Goal: Use online tool/utility: Use online tool/utility

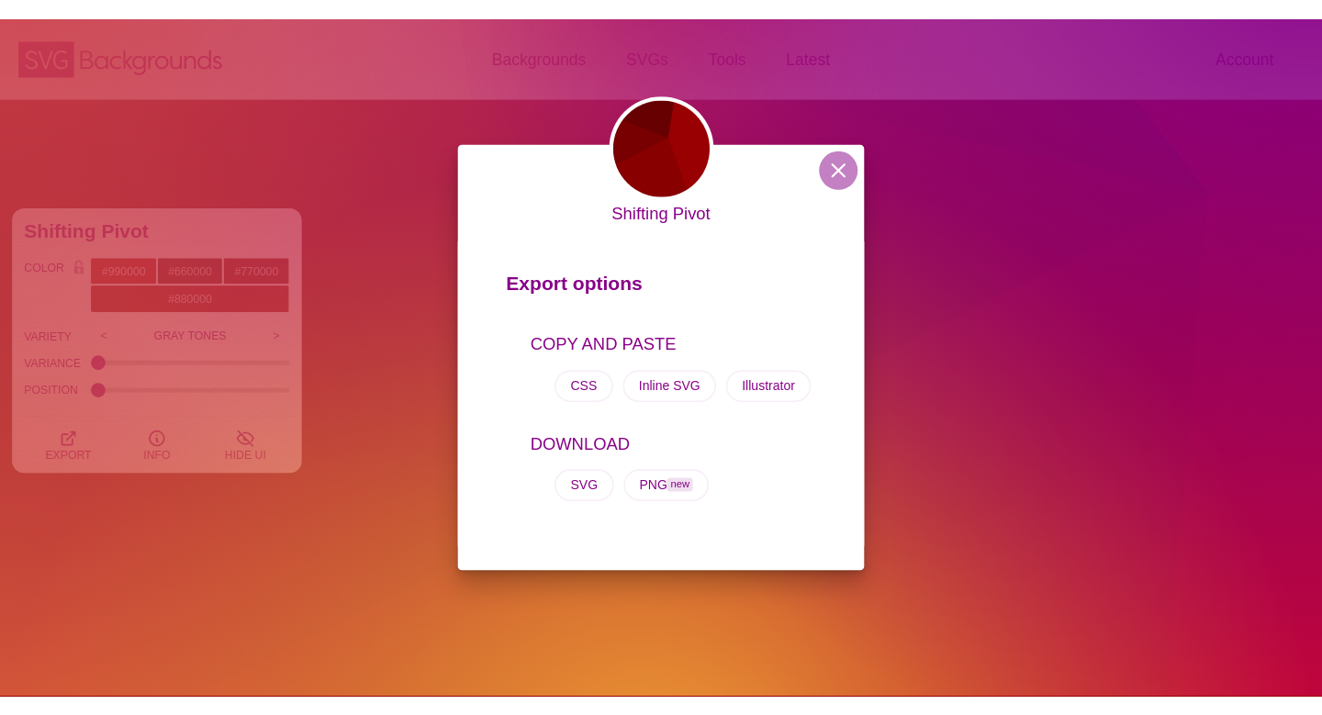
scroll to position [506, 0]
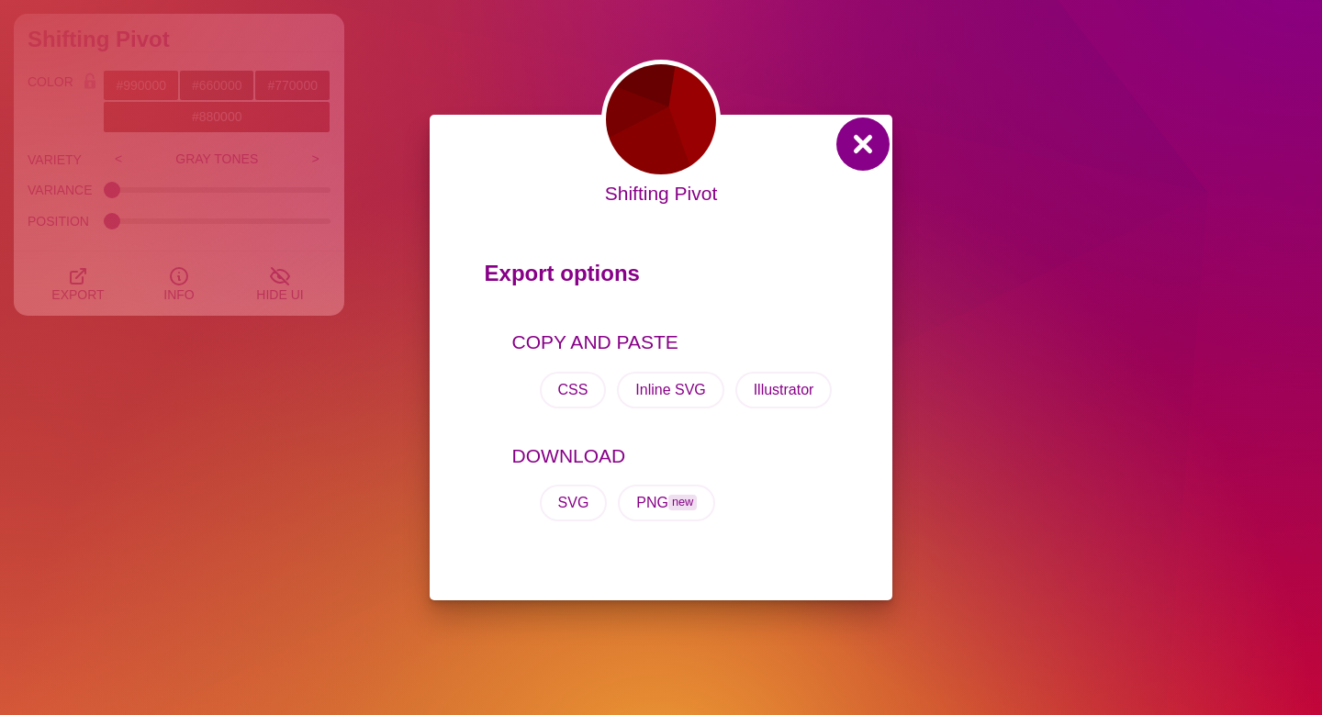
drag, startPoint x: 863, startPoint y: 141, endPoint x: 863, endPoint y: 125, distance: 16.5
click at [863, 142] on button at bounding box center [863, 144] width 44 height 44
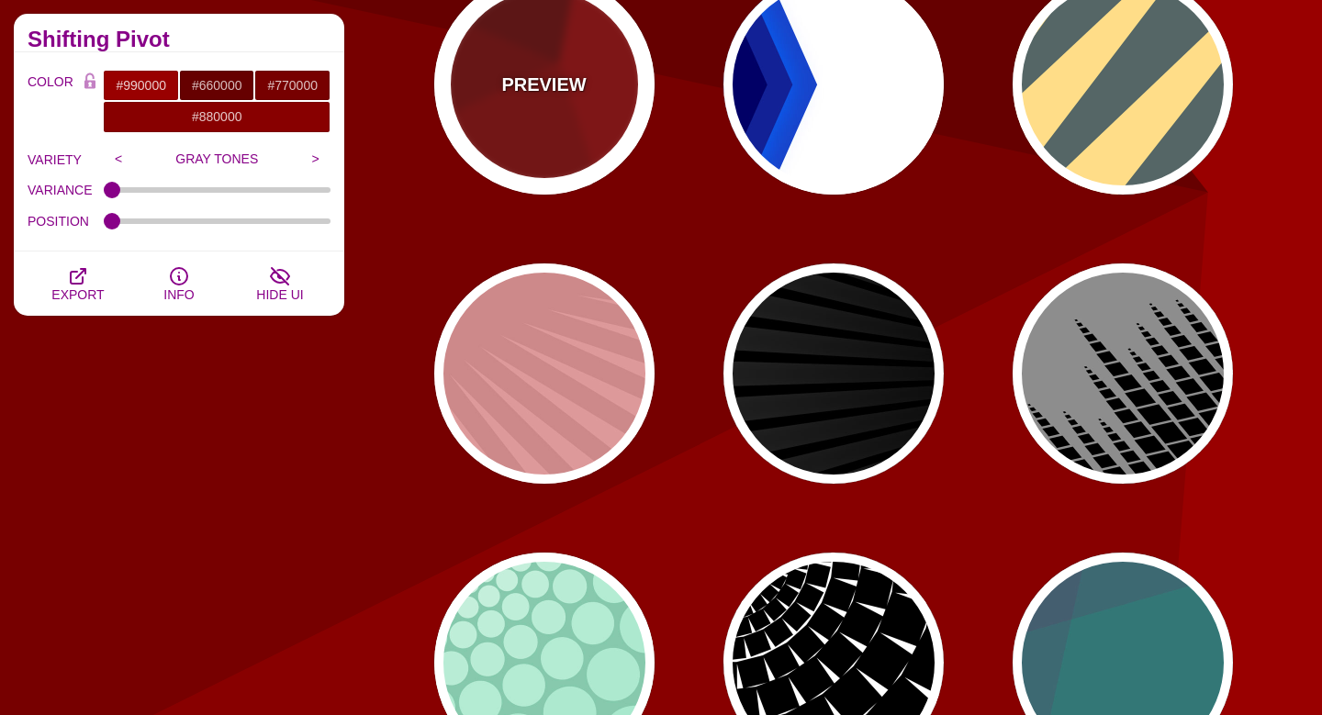
scroll to position [982, 0]
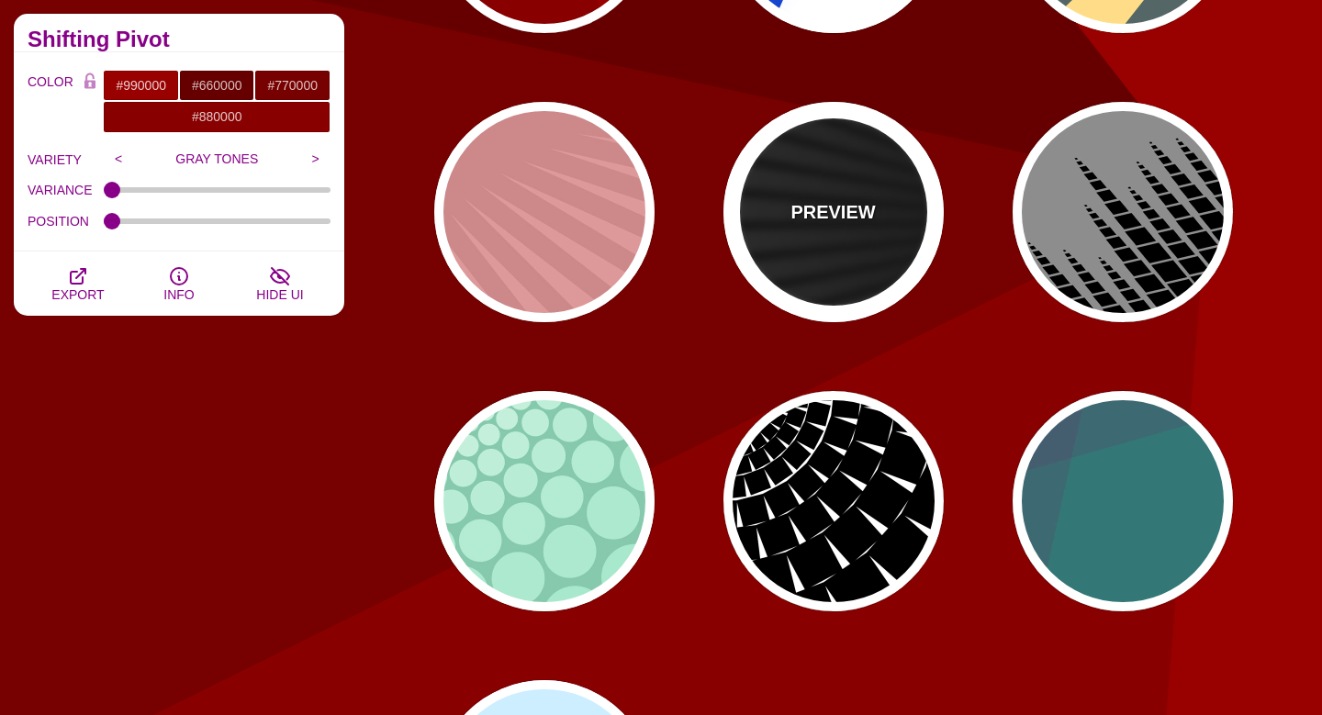
click at [828, 227] on div "PREVIEW" at bounding box center [834, 212] width 220 height 220
type input "#000000"
type input "#FFFFFF"
type input "0"
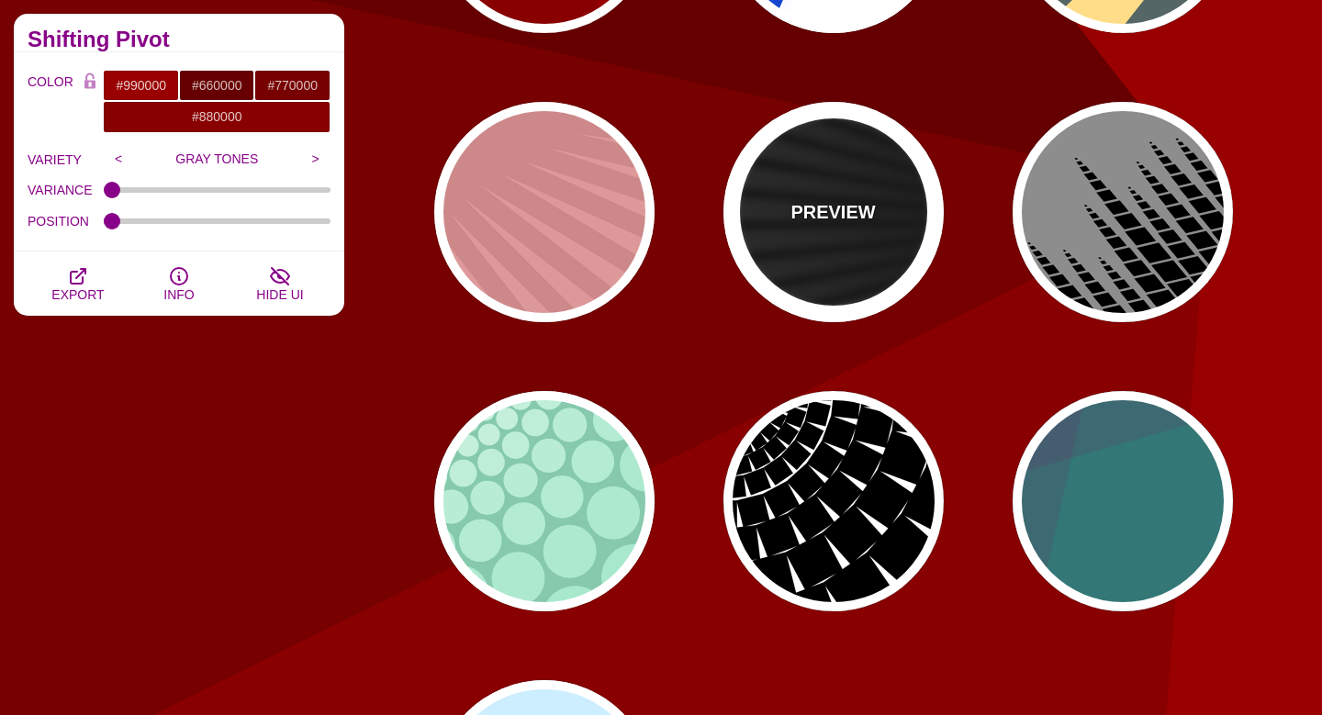
type input "50"
type input "0.2"
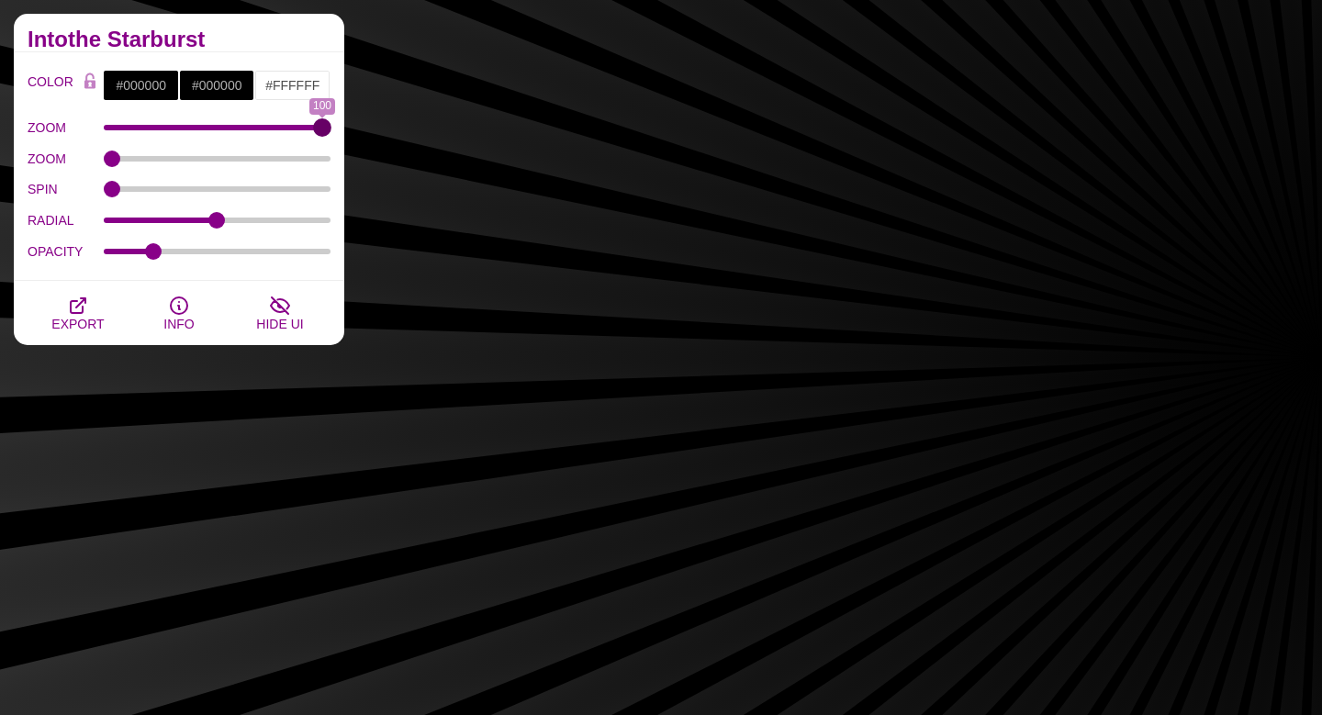
type input "100"
drag, startPoint x: 109, startPoint y: 125, endPoint x: 230, endPoint y: 172, distance: 129.1
click at [381, 137] on div "Angled Perspective Backgrounds This set of vector backgrounds uses sharp varied…" at bounding box center [661, 122] width 1322 height 2025
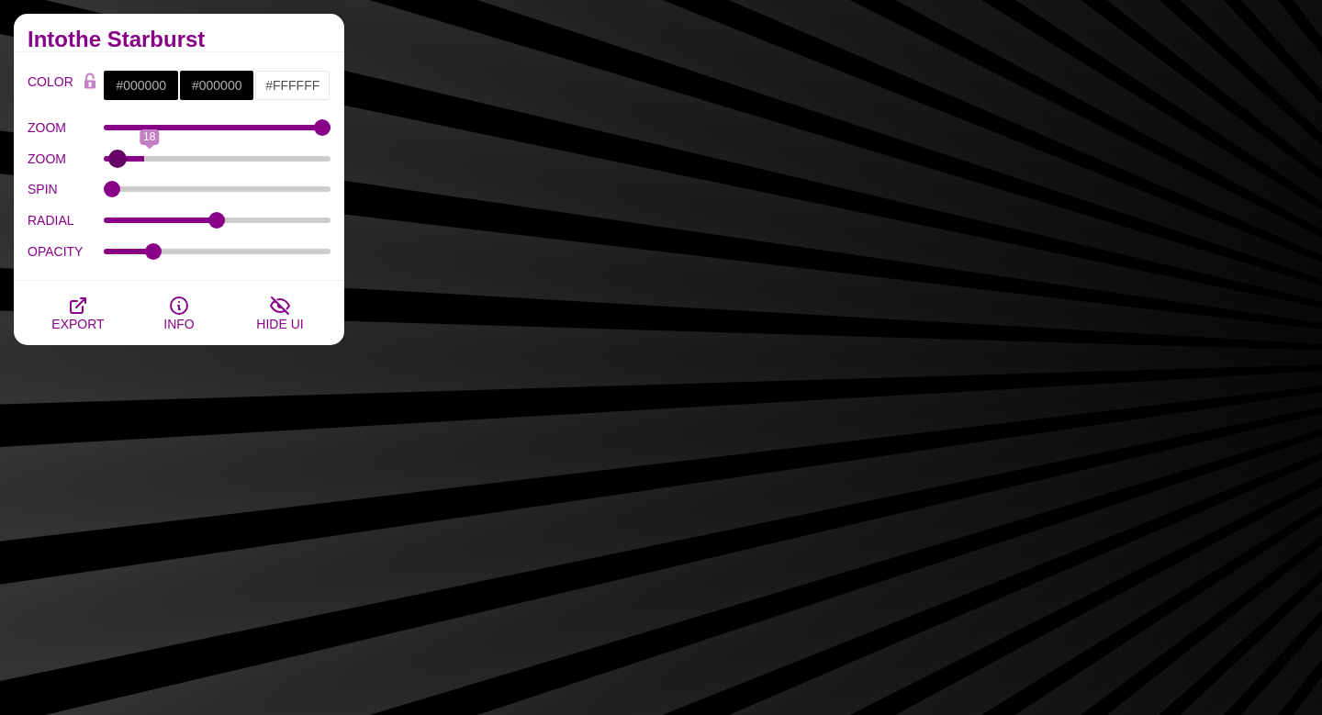
type input "0"
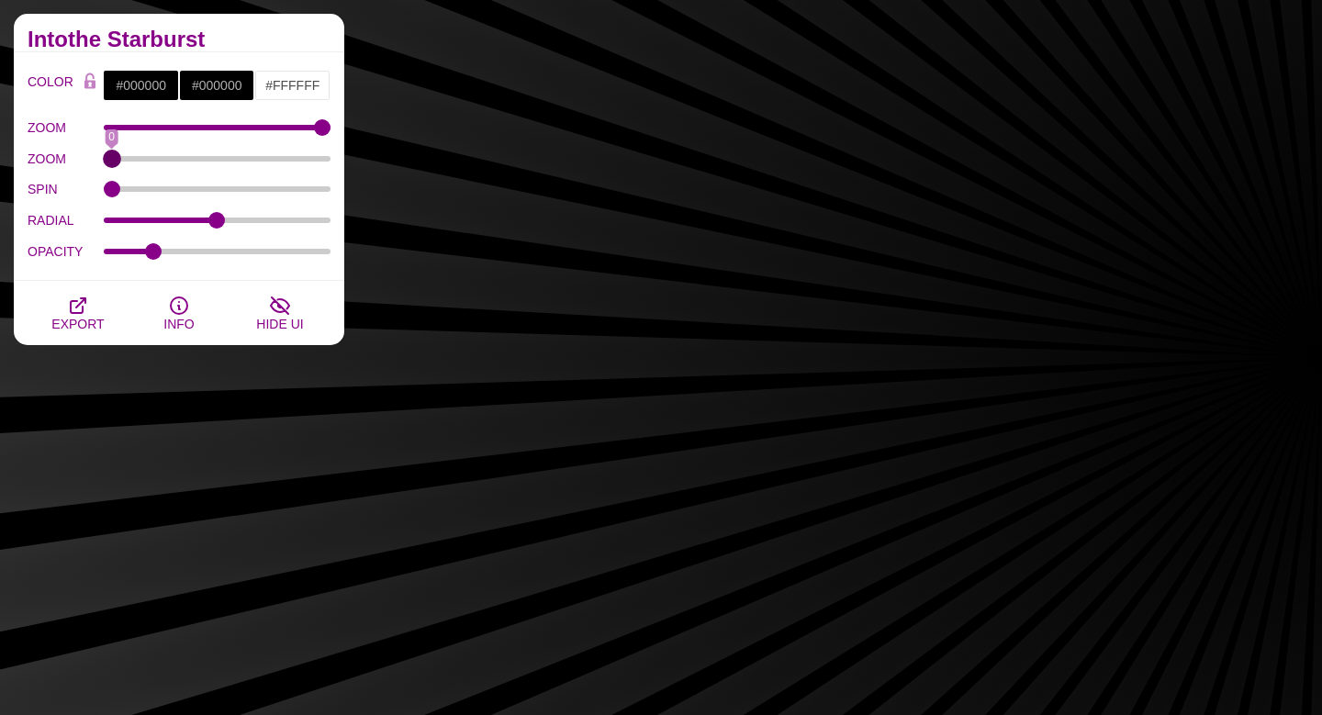
drag, startPoint x: 109, startPoint y: 159, endPoint x: 121, endPoint y: 213, distance: 55.5
click at [104, 159] on input "ZOOM" at bounding box center [218, 158] width 228 height 7
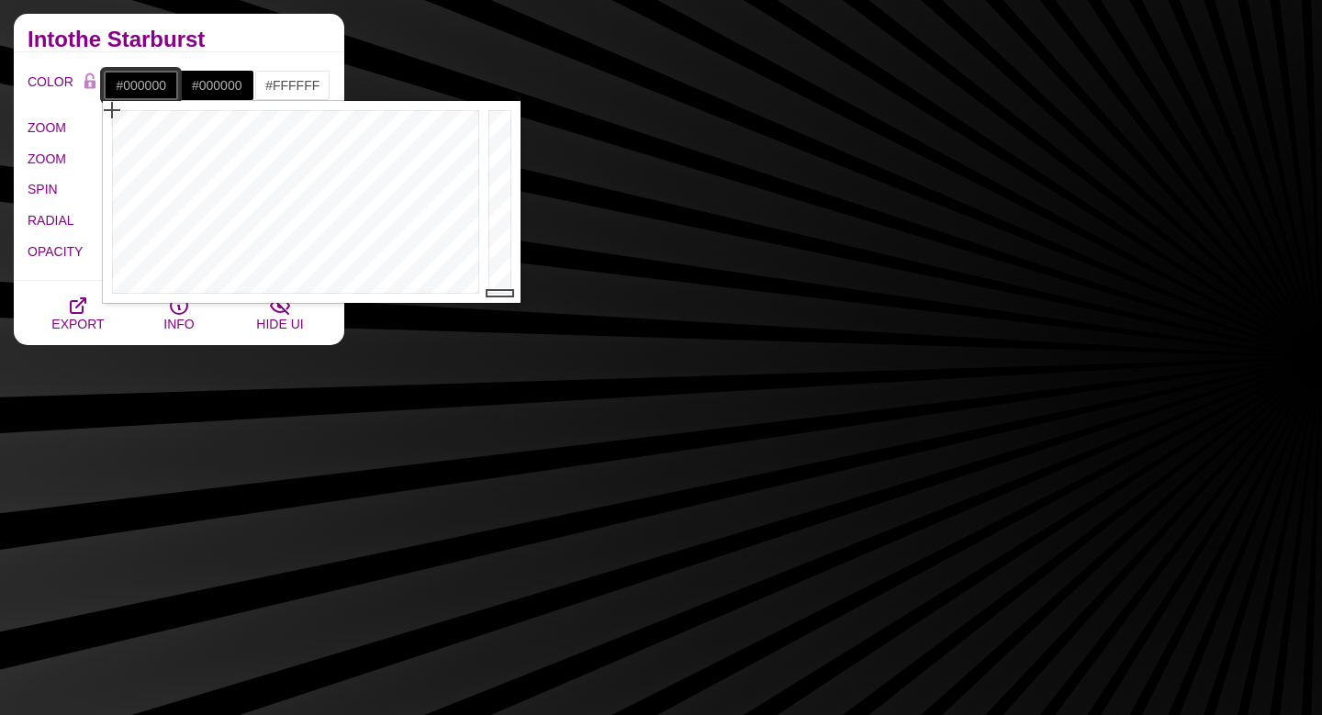
click at [154, 84] on input "#000000" at bounding box center [141, 85] width 76 height 31
click at [499, 164] on div at bounding box center [502, 202] width 37 height 202
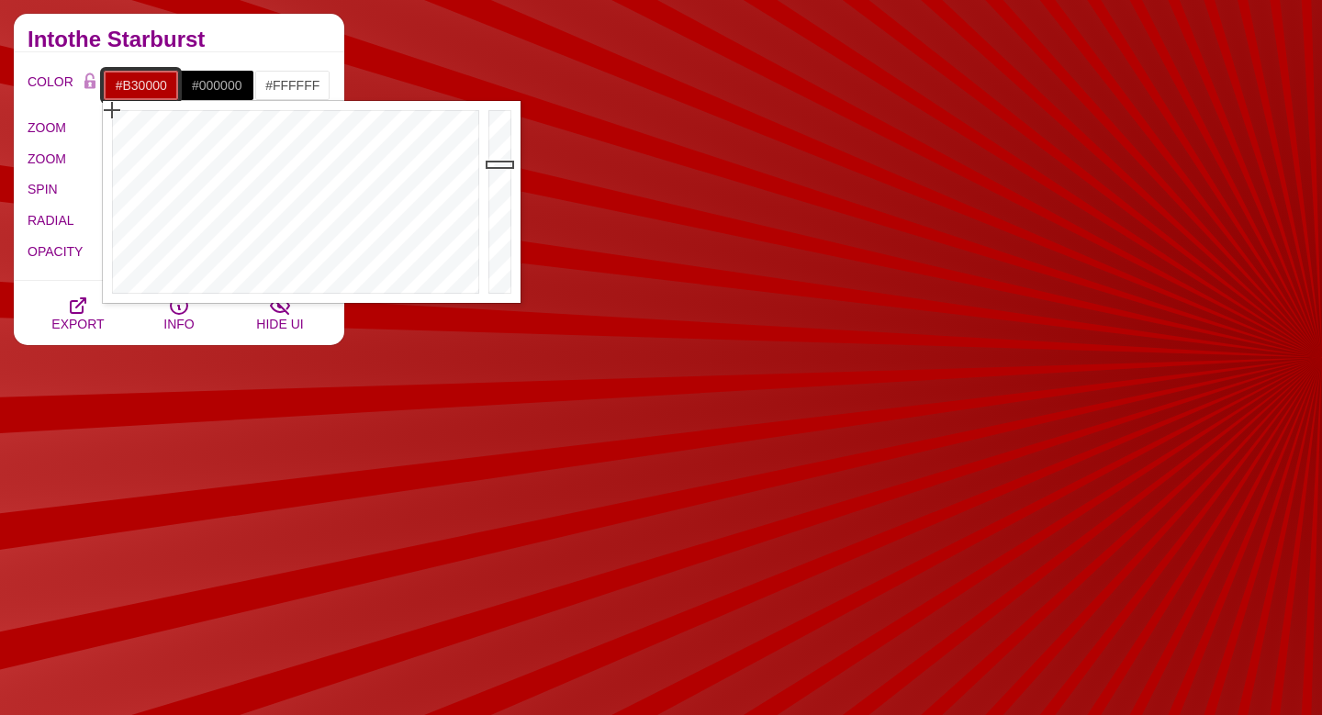
type input "#A00000"
click at [500, 178] on div at bounding box center [502, 202] width 37 height 202
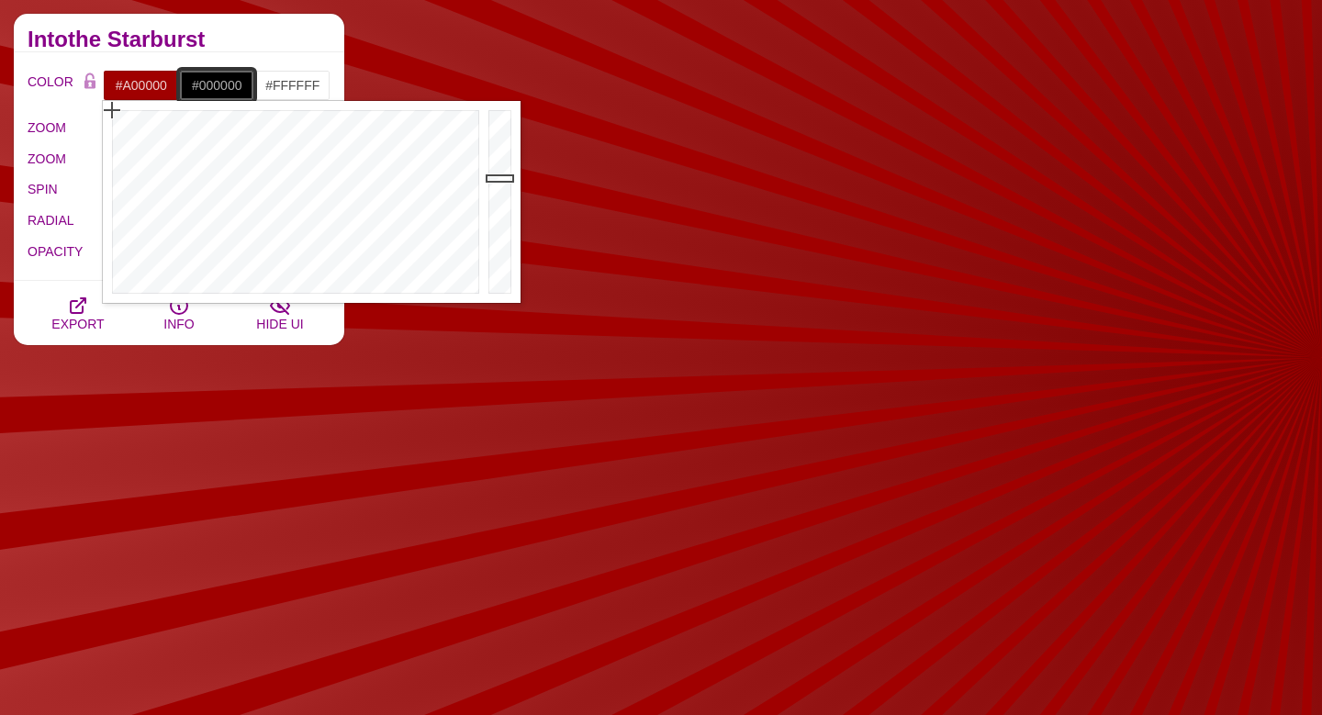
click at [199, 86] on input "#000000" at bounding box center [217, 85] width 76 height 31
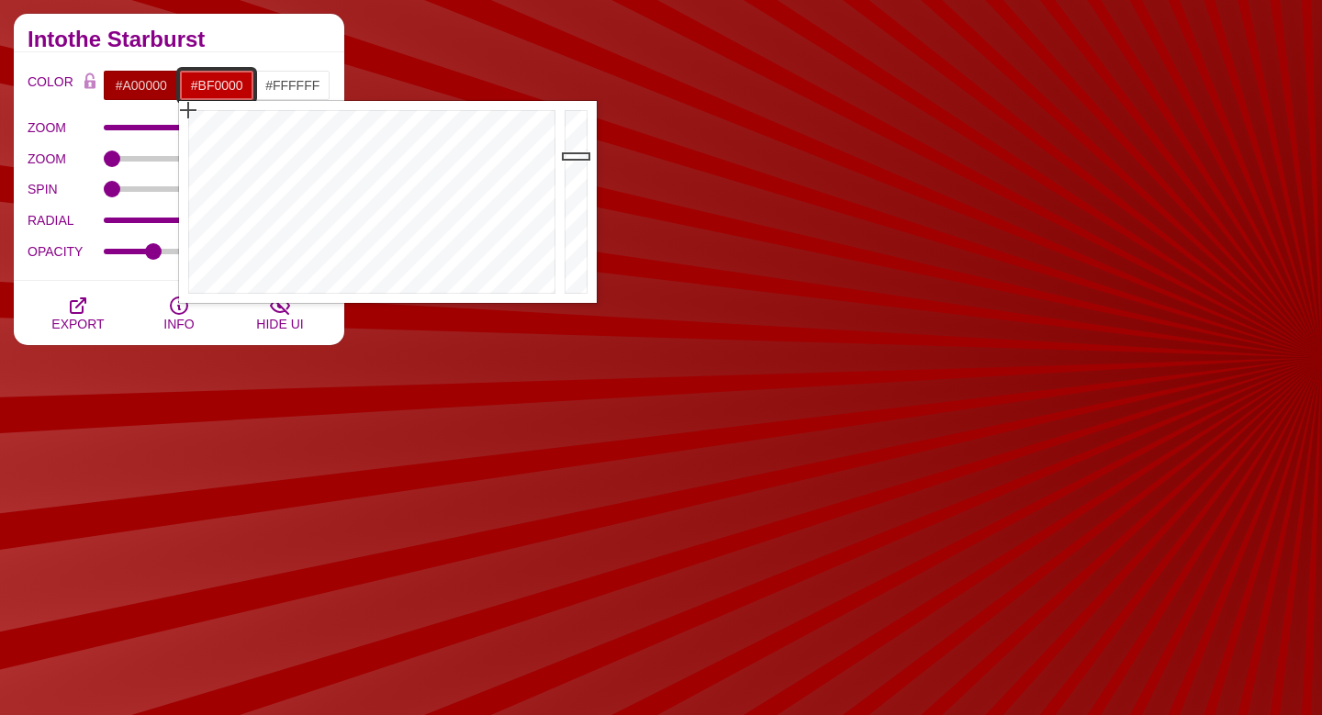
click at [574, 156] on div at bounding box center [578, 202] width 37 height 202
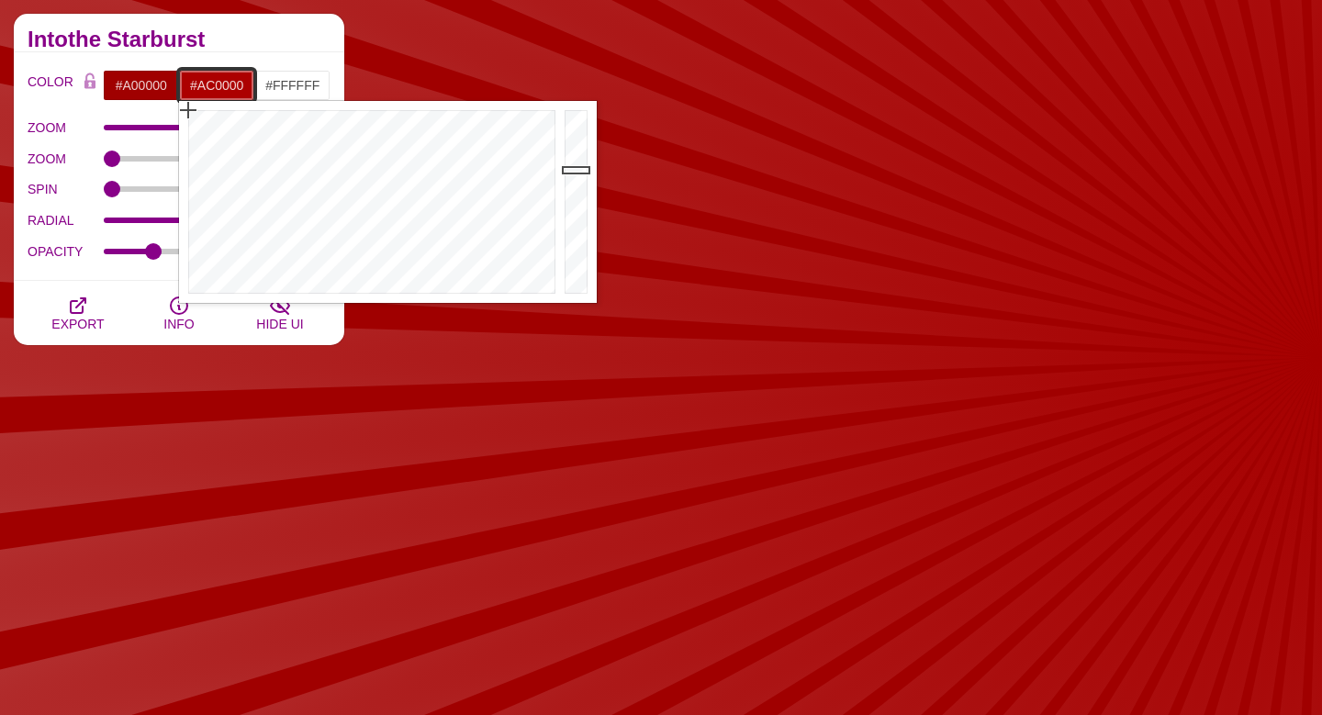
type input "#AA0000"
click at [574, 171] on div at bounding box center [578, 202] width 37 height 202
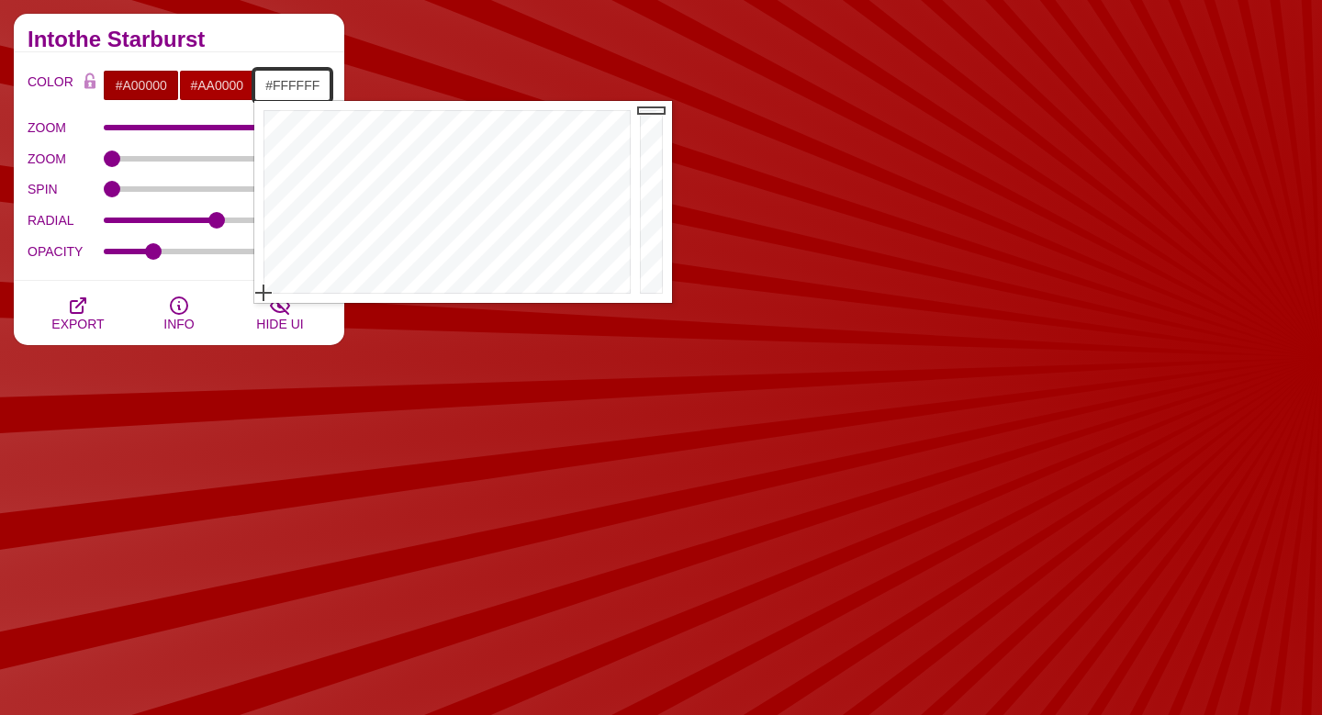
click at [294, 89] on input "#FFFFFF" at bounding box center [292, 85] width 76 height 31
click at [650, 194] on div at bounding box center [653, 202] width 37 height 202
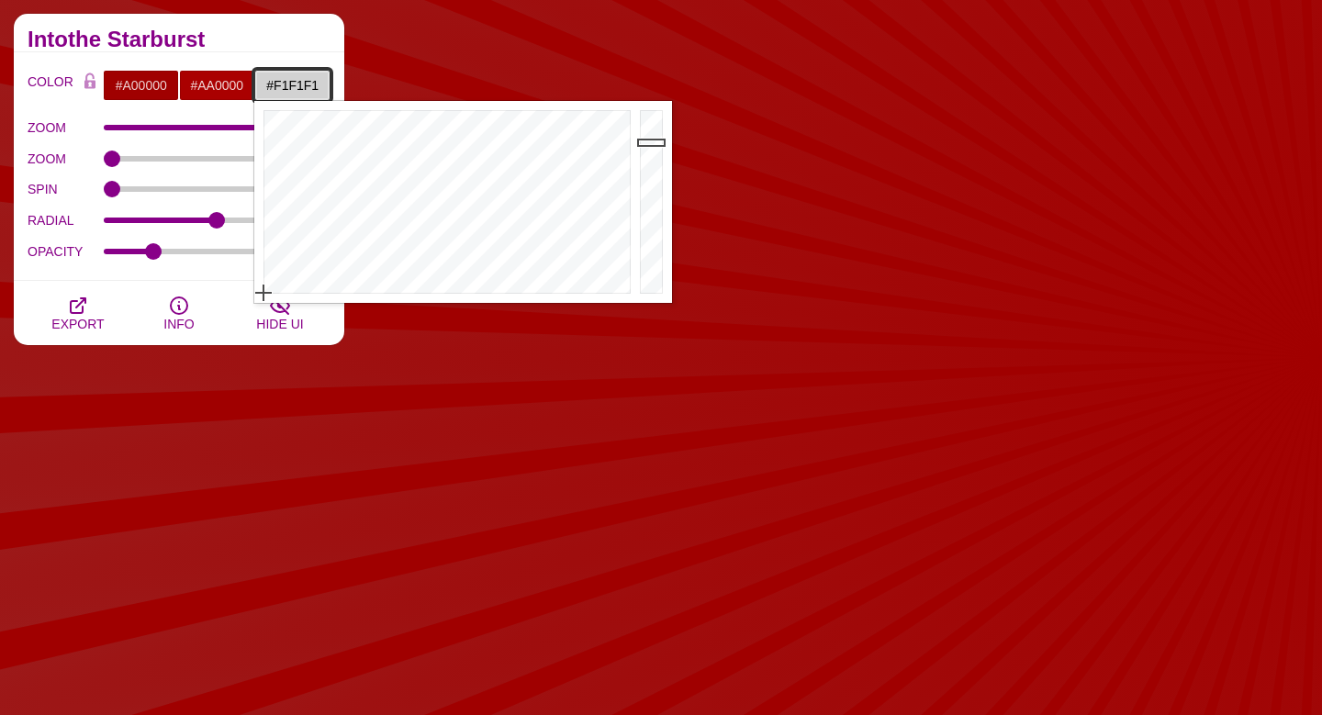
drag, startPoint x: 647, startPoint y: 198, endPoint x: 639, endPoint y: 114, distance: 84.9
click at [639, 120] on div at bounding box center [653, 202] width 37 height 202
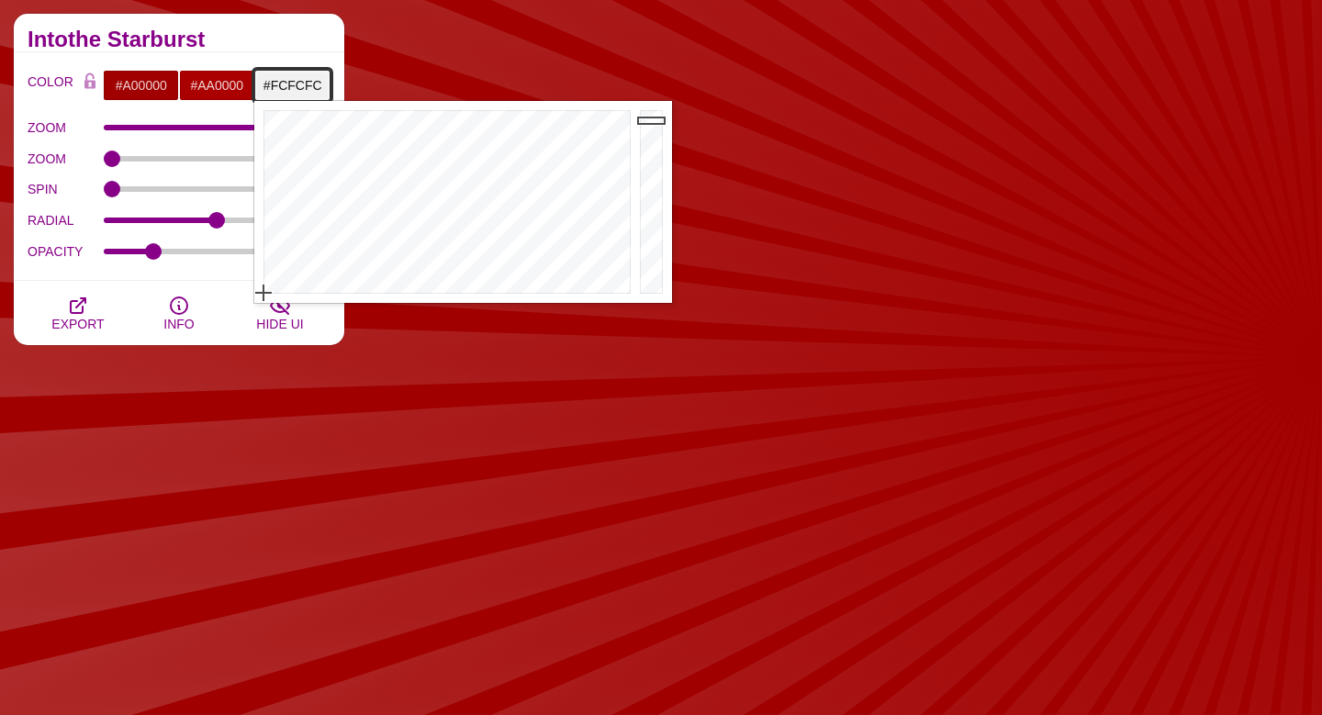
type input "#FFFFFF"
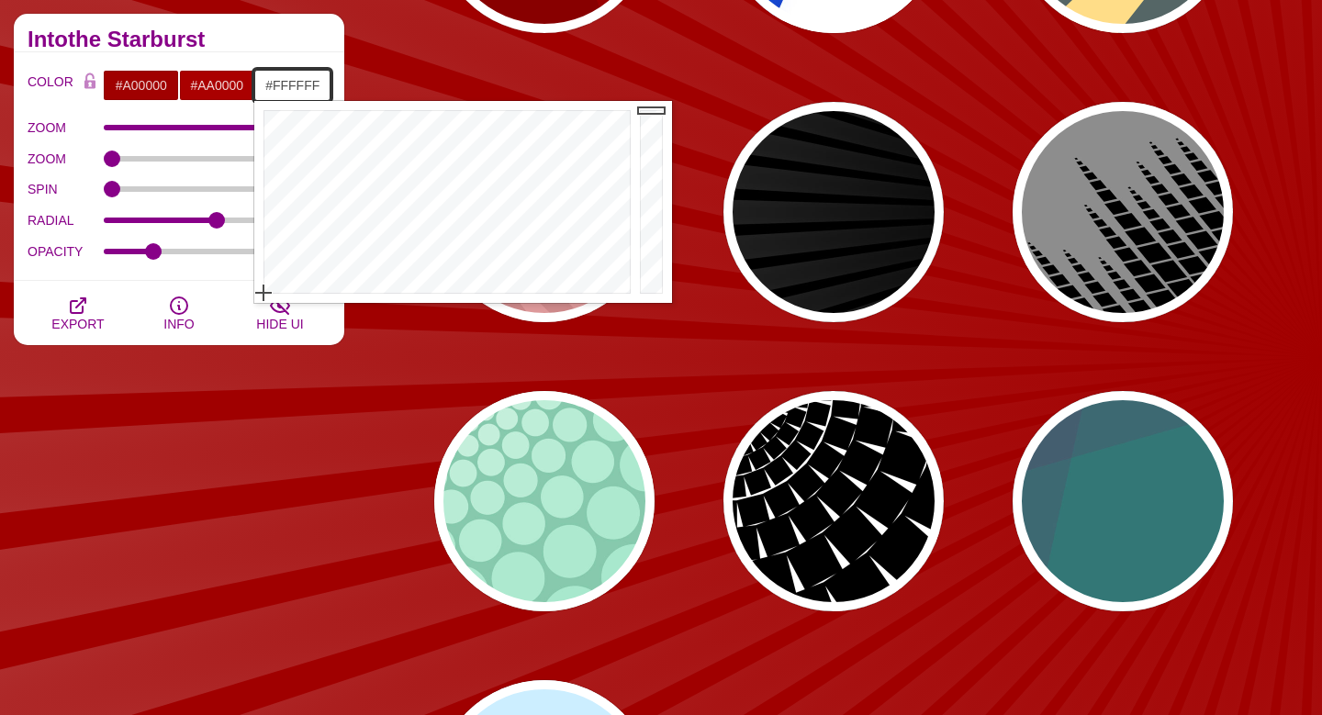
drag, startPoint x: 647, startPoint y: 117, endPoint x: 647, endPoint y: 82, distance: 34.9
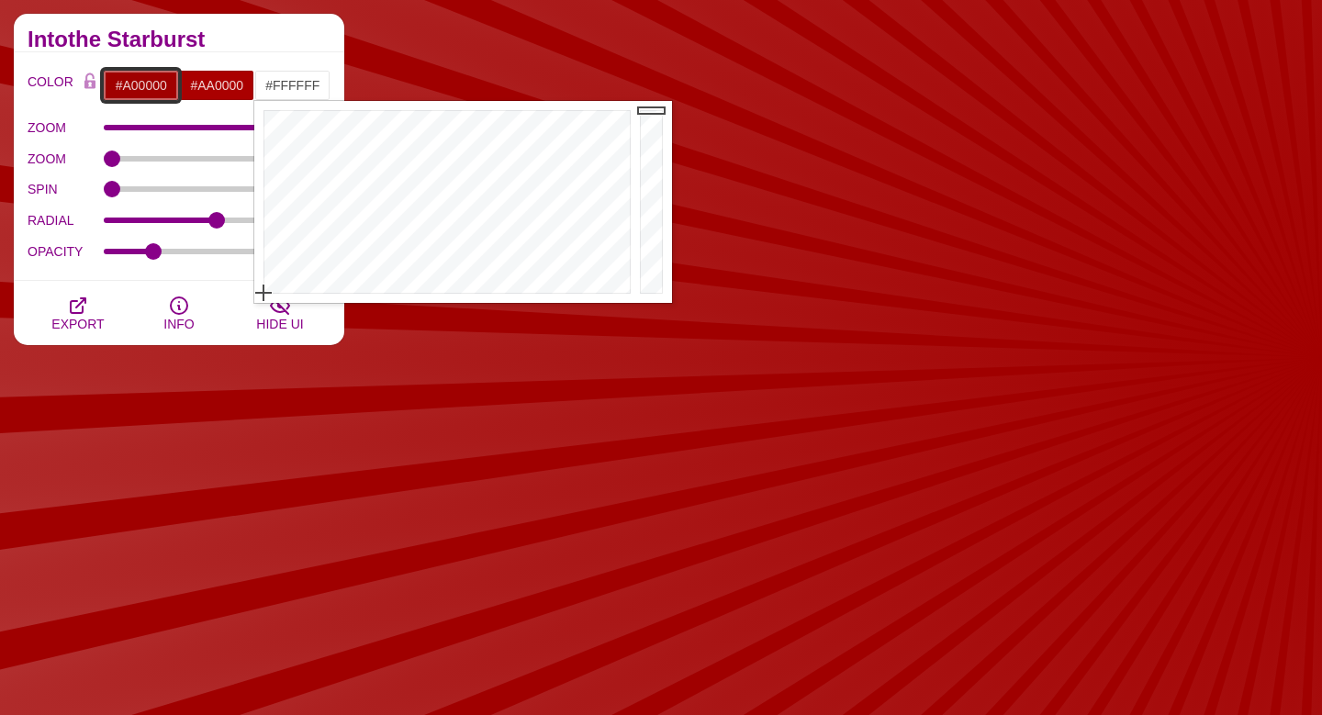
click at [136, 85] on input "#A00000" at bounding box center [141, 85] width 76 height 31
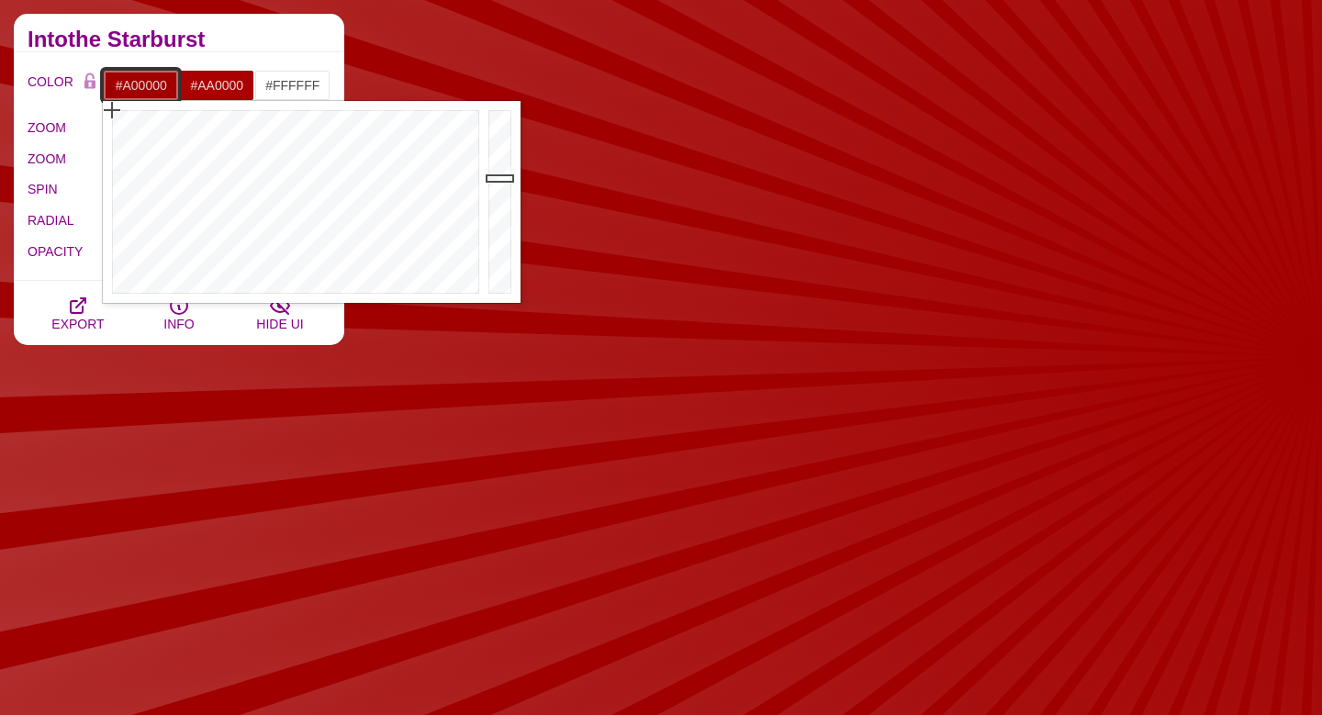
click at [136, 85] on input "#A00000" at bounding box center [141, 85] width 76 height 31
paste input "843137"
type input "#843137"
click at [210, 86] on input "#AA0000" at bounding box center [217, 85] width 76 height 31
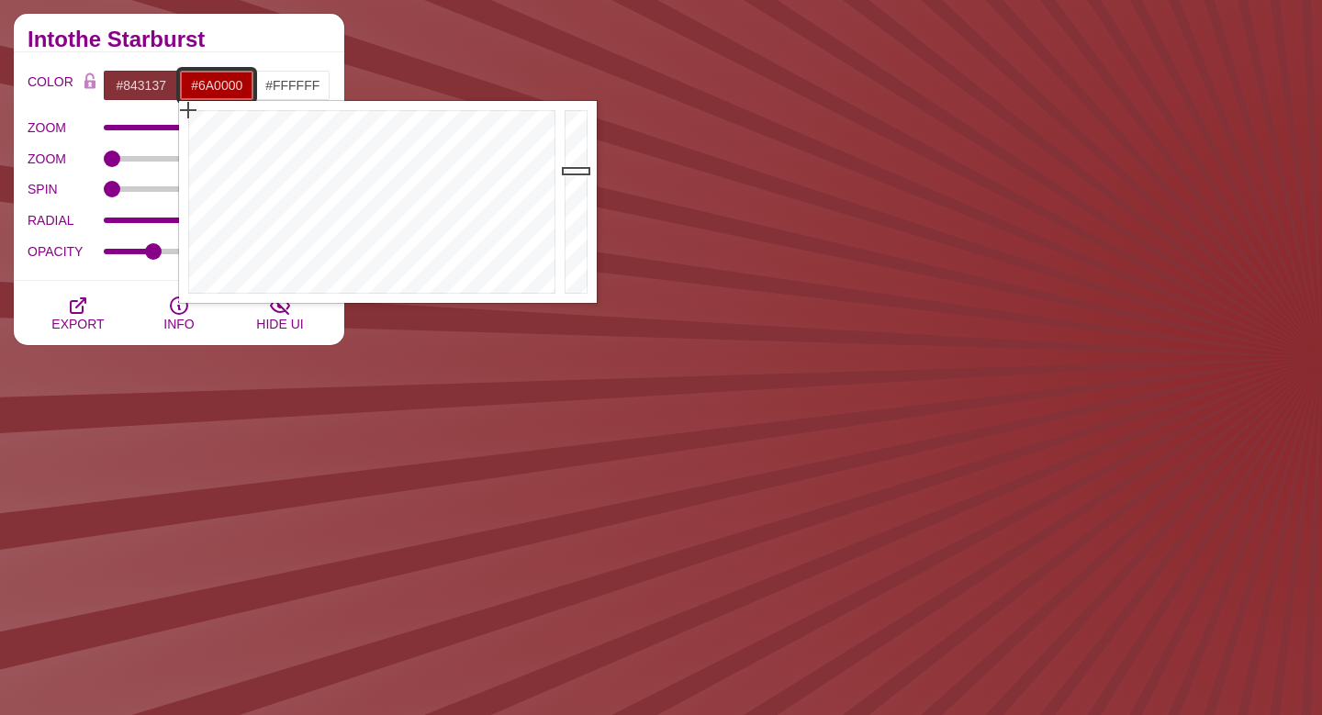
click at [589, 217] on div at bounding box center [578, 202] width 37 height 202
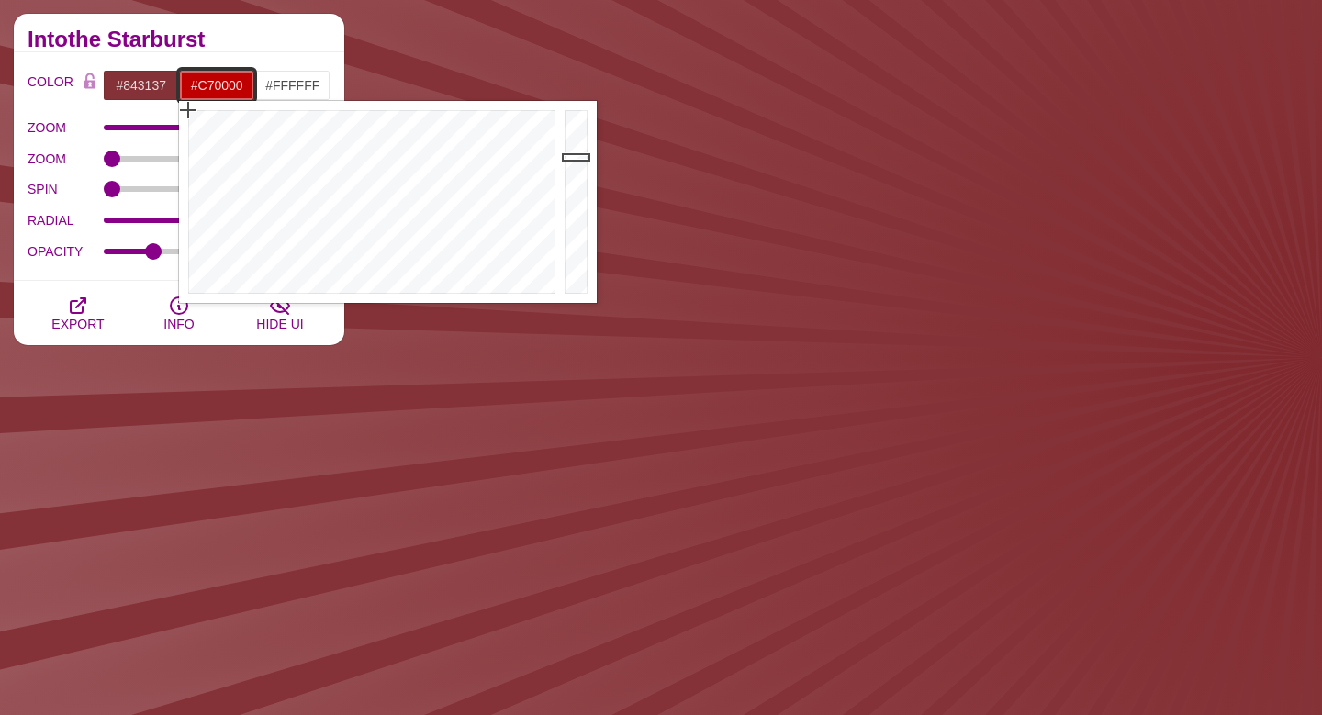
type input "#C90000"
drag, startPoint x: 578, startPoint y: 210, endPoint x: 569, endPoint y: 148, distance: 63.0
click at [569, 149] on div at bounding box center [578, 202] width 37 height 202
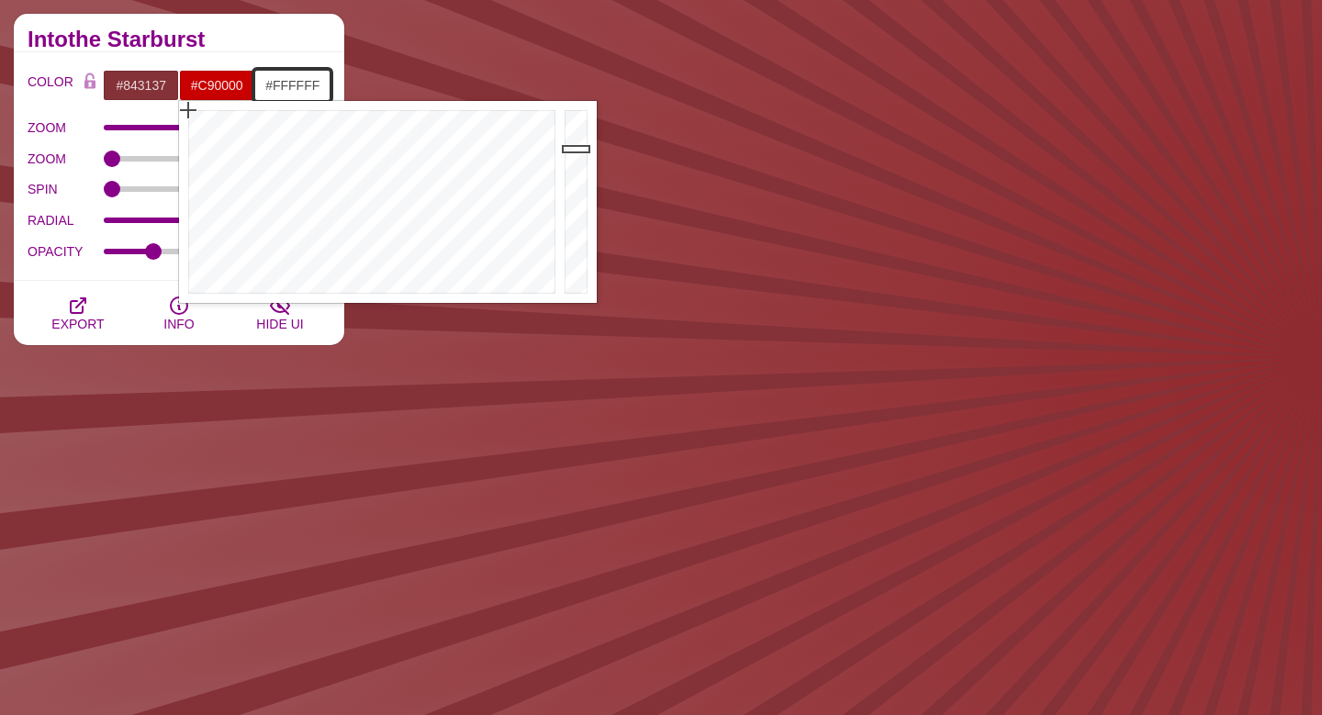
click at [307, 86] on input "#FFFFFF" at bounding box center [292, 85] width 76 height 31
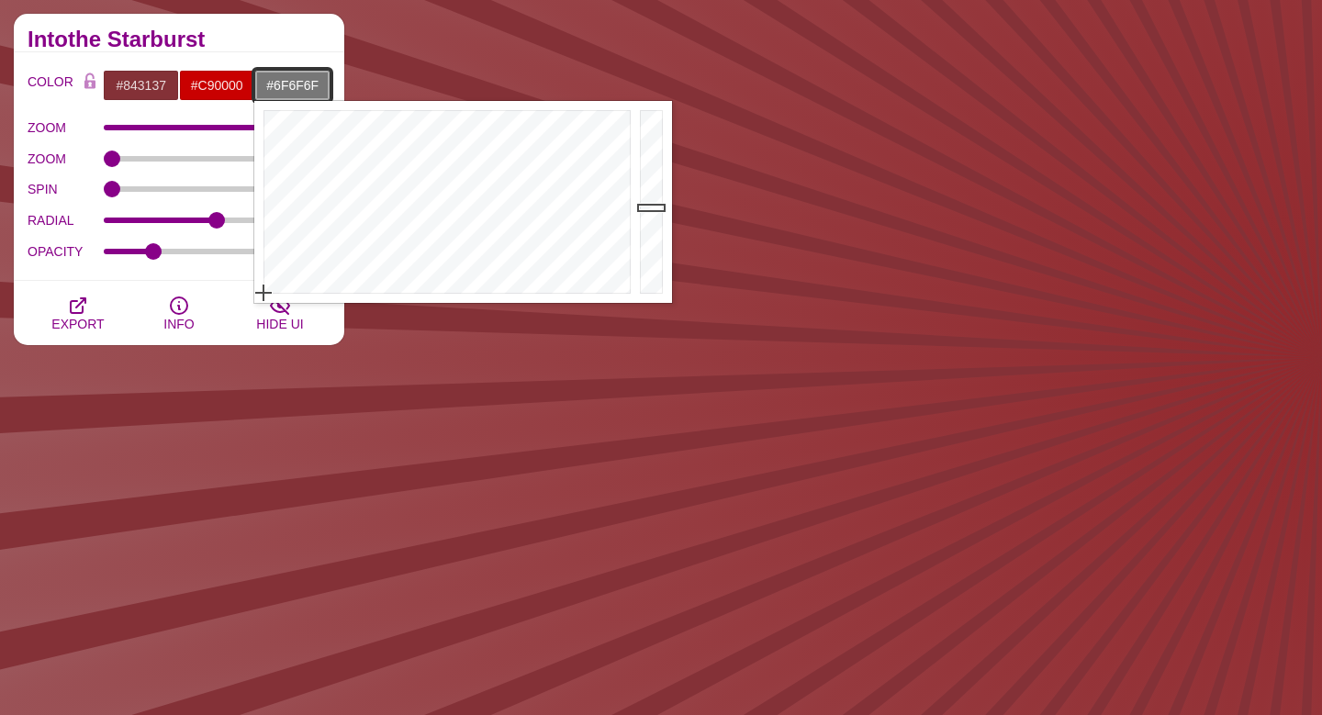
drag, startPoint x: 655, startPoint y: 164, endPoint x: 654, endPoint y: 213, distance: 48.7
click at [654, 213] on div at bounding box center [653, 202] width 37 height 202
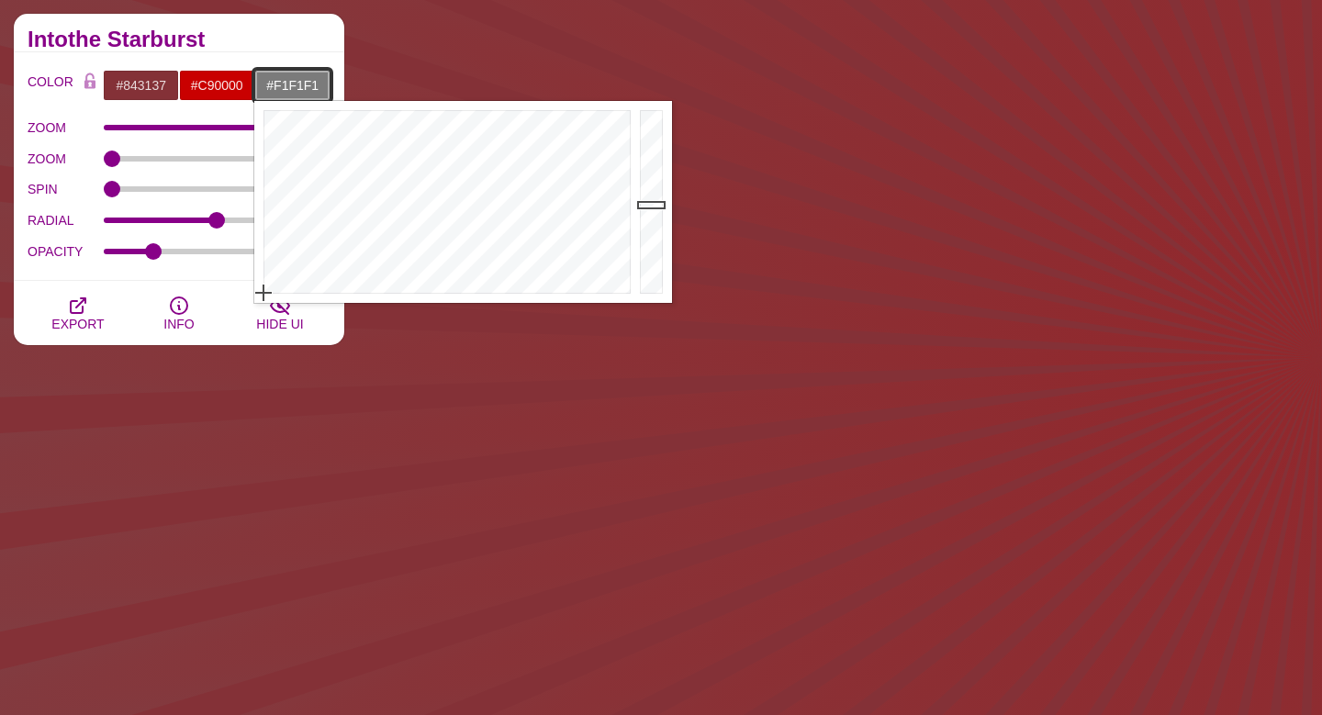
type input "#FFFFFF"
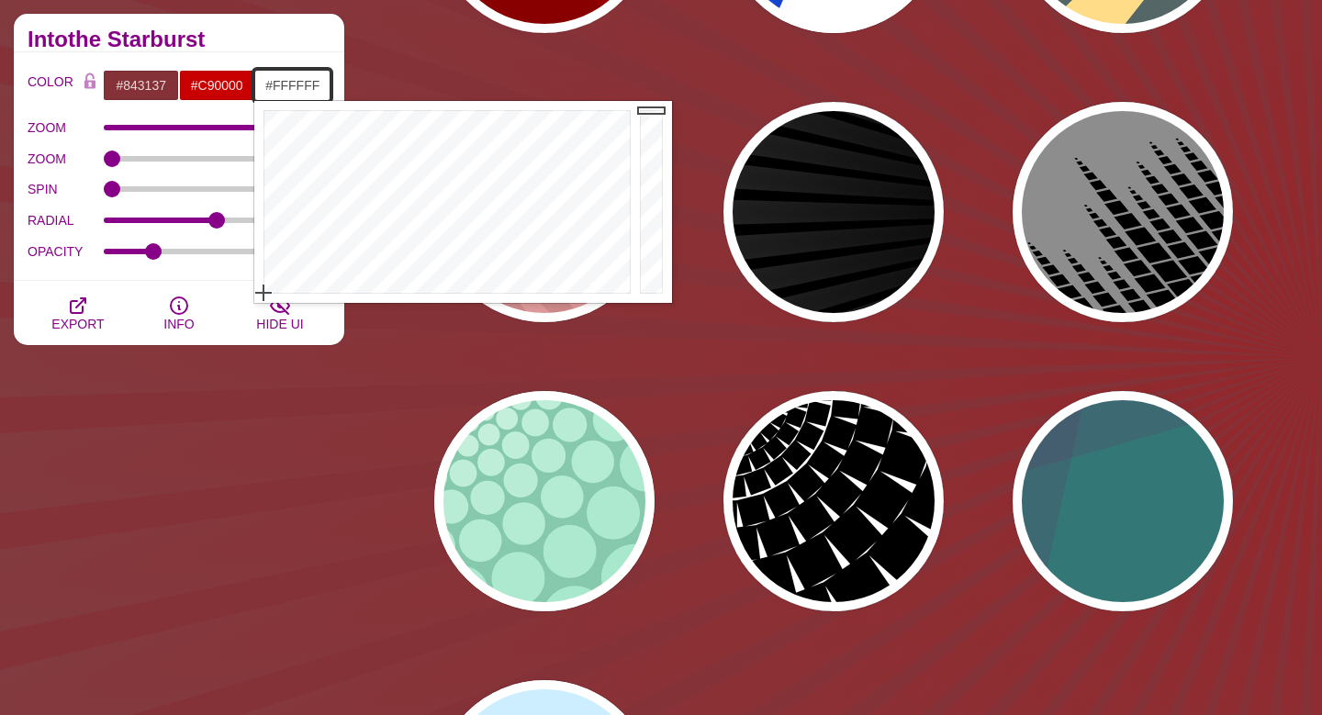
drag, startPoint x: 654, startPoint y: 213, endPoint x: 649, endPoint y: 72, distance: 141.5
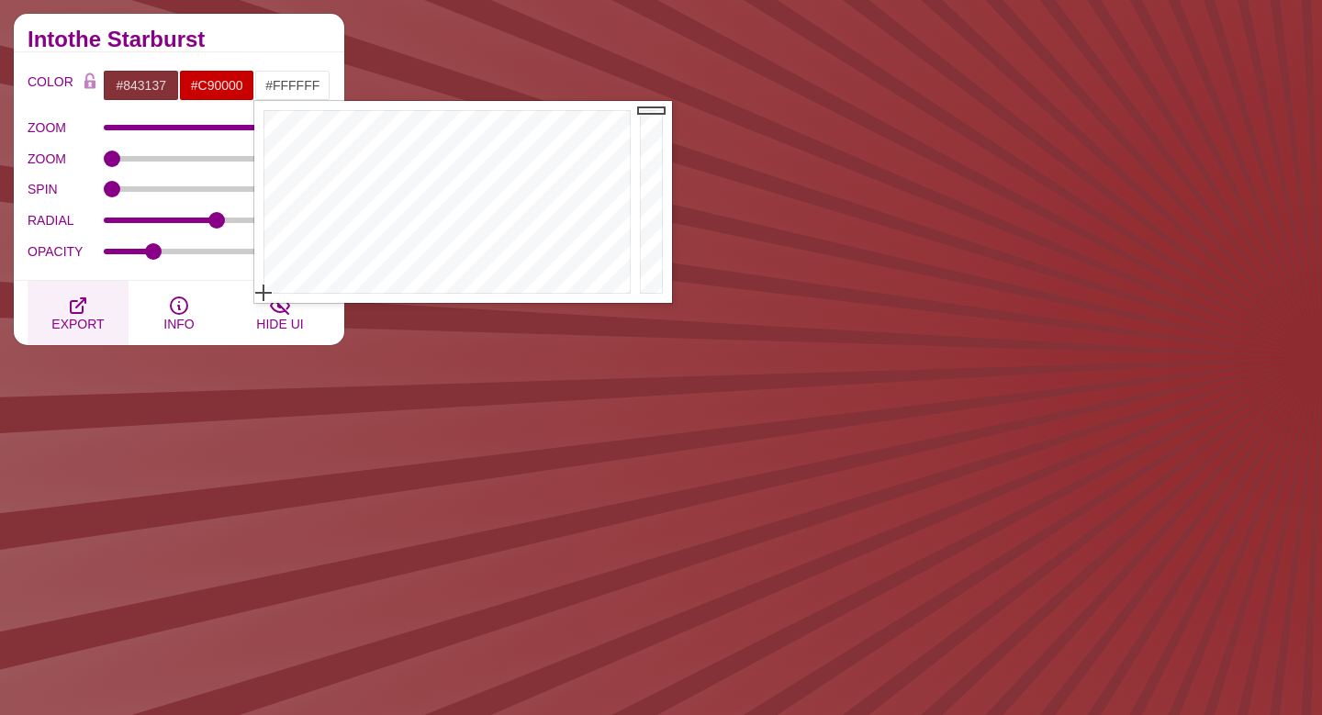
click at [86, 317] on span "EXPORT" at bounding box center [77, 324] width 52 height 15
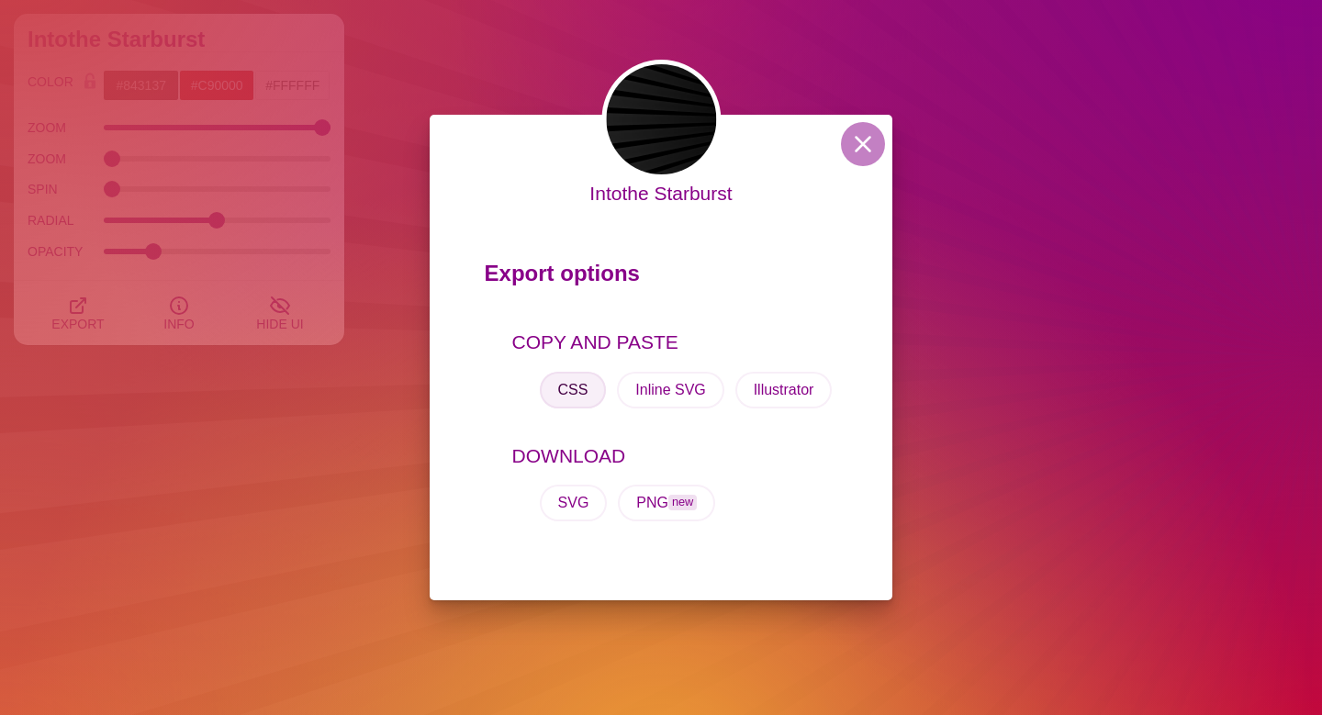
click at [555, 391] on button "CSS" at bounding box center [573, 390] width 67 height 37
